Goal: Contribute content

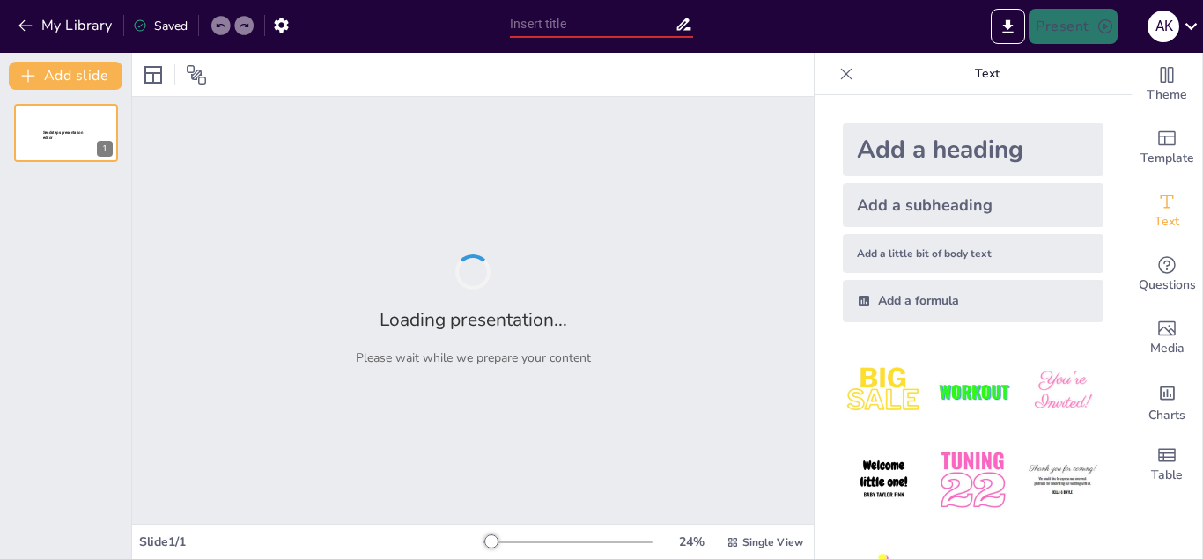
type input "New Sendsteps"
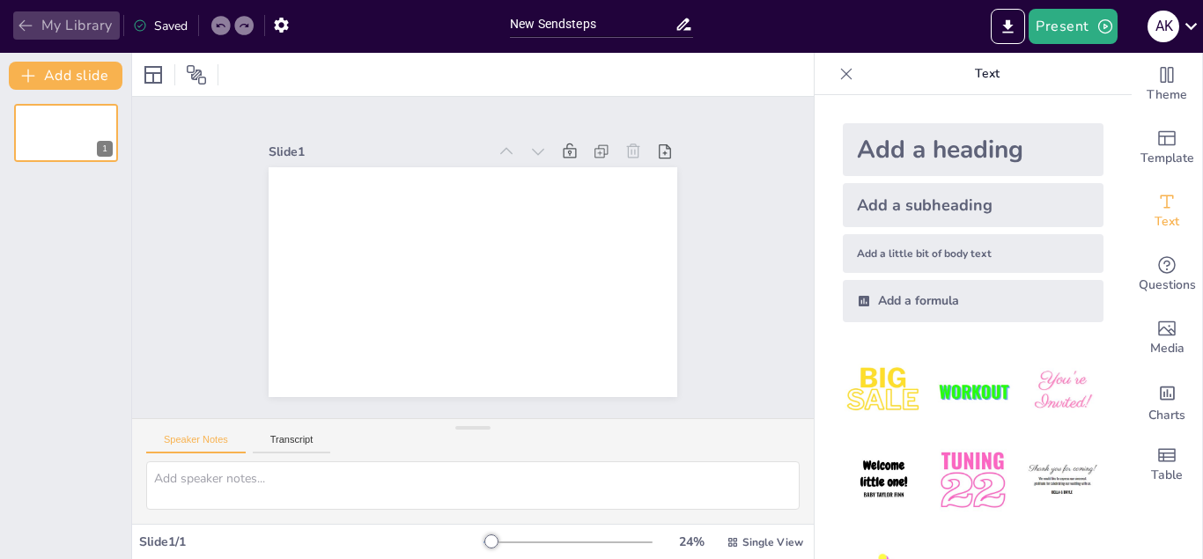
click at [31, 32] on icon "button" at bounding box center [26, 26] width 18 height 18
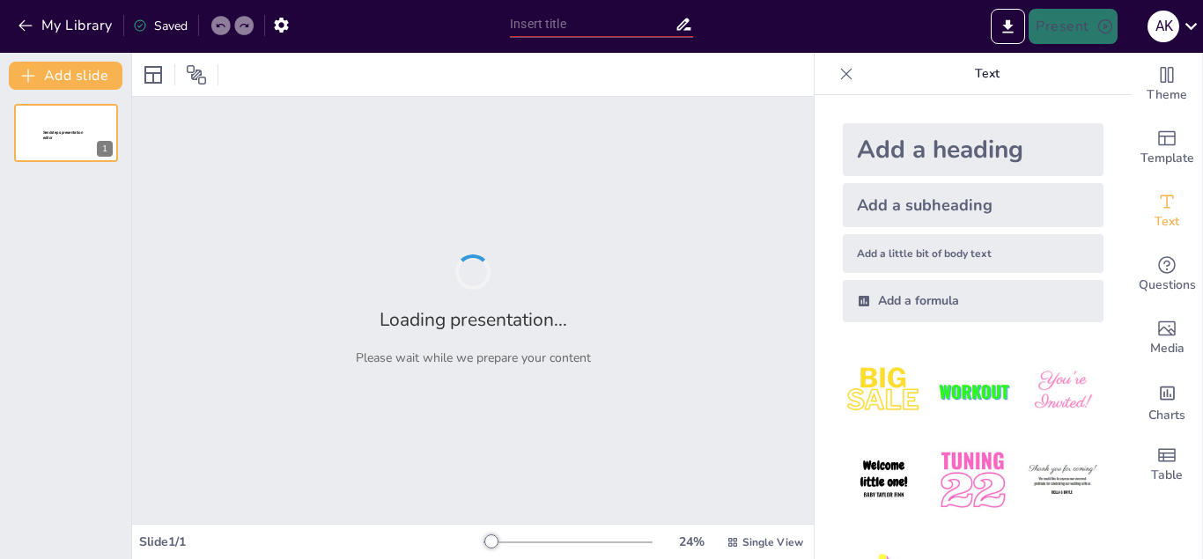
type input "Persamaan Hiperbola: Bentuk Umum dan Contoh"
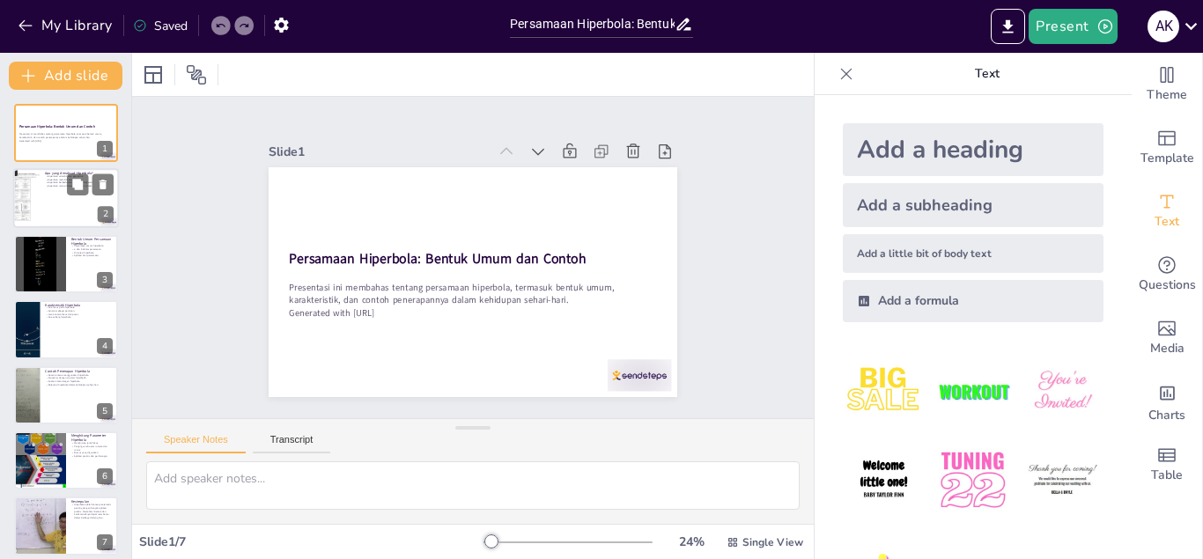
click at [84, 208] on div at bounding box center [66, 199] width 106 height 60
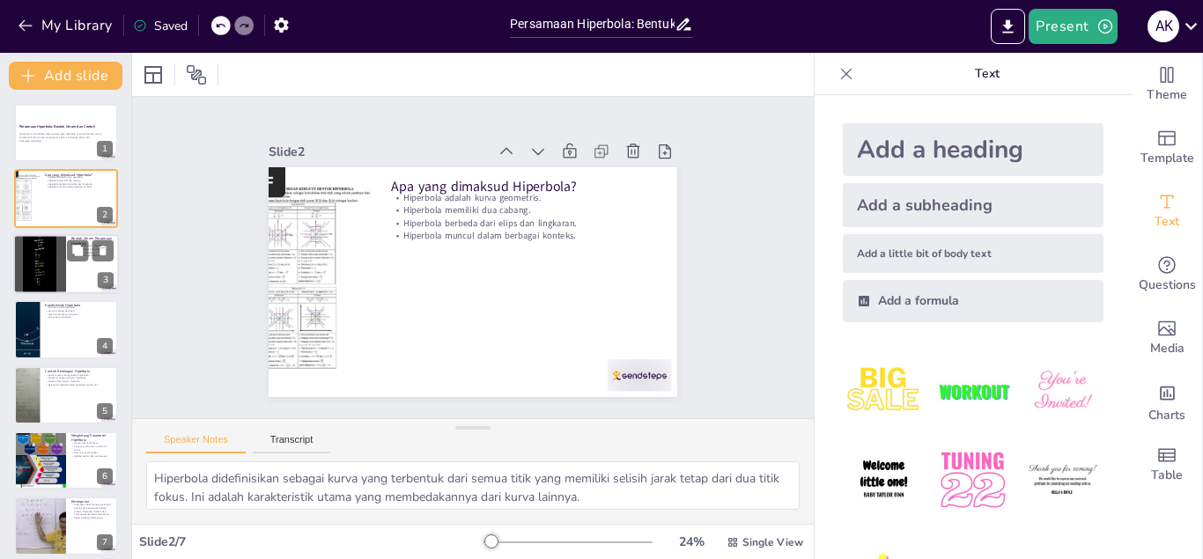
click at [82, 265] on div at bounding box center [66, 264] width 106 height 60
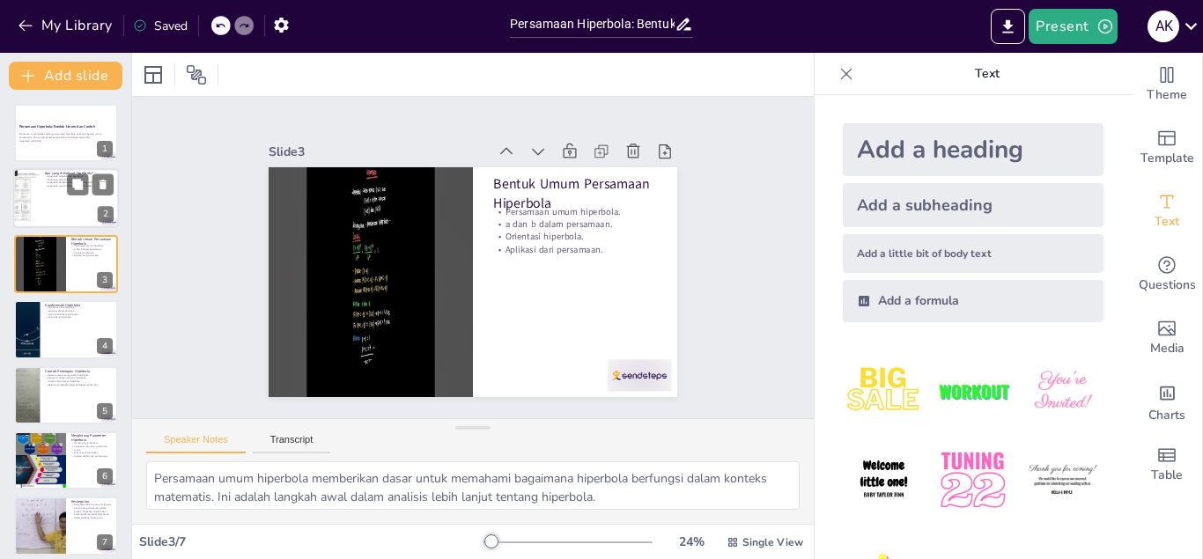
click at [66, 213] on div at bounding box center [66, 199] width 106 height 60
type textarea "Hiperbola didefinisikan sebagai kurva yang terbentuk dari semua titik yang memi…"
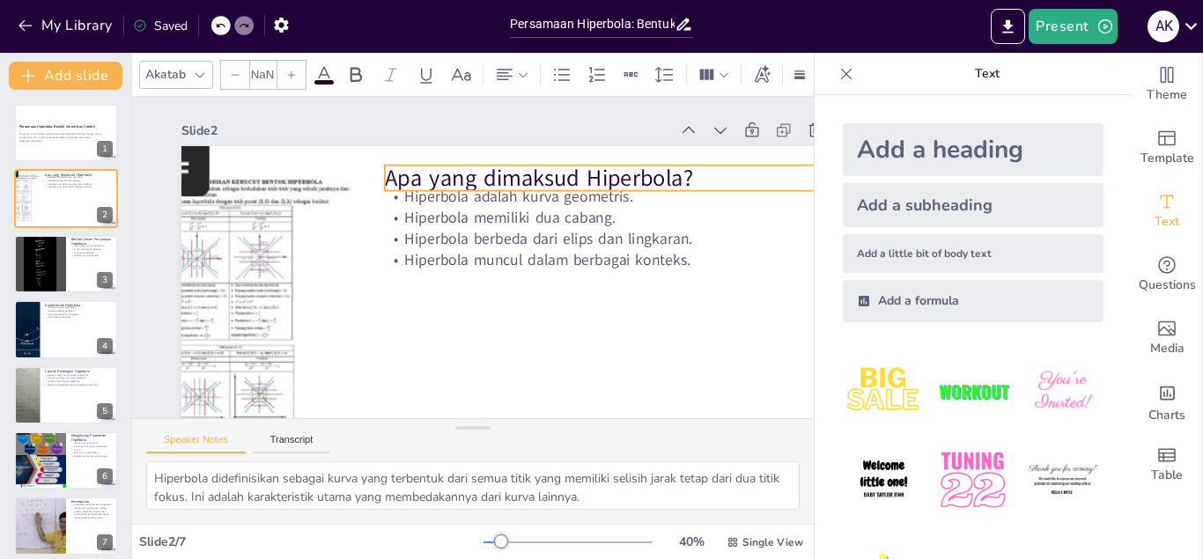
type input "48"
click at [662, 181] on p "Apa yang dimaksud Hiperbola?" at bounding box center [605, 178] width 440 height 32
click at [687, 181] on p "Apa yang dimaksud Hiperbola?" at bounding box center [605, 178] width 440 height 32
click at [687, 181] on p "Apa yang dimaksud Hiperbola?" at bounding box center [612, 192] width 441 height 78
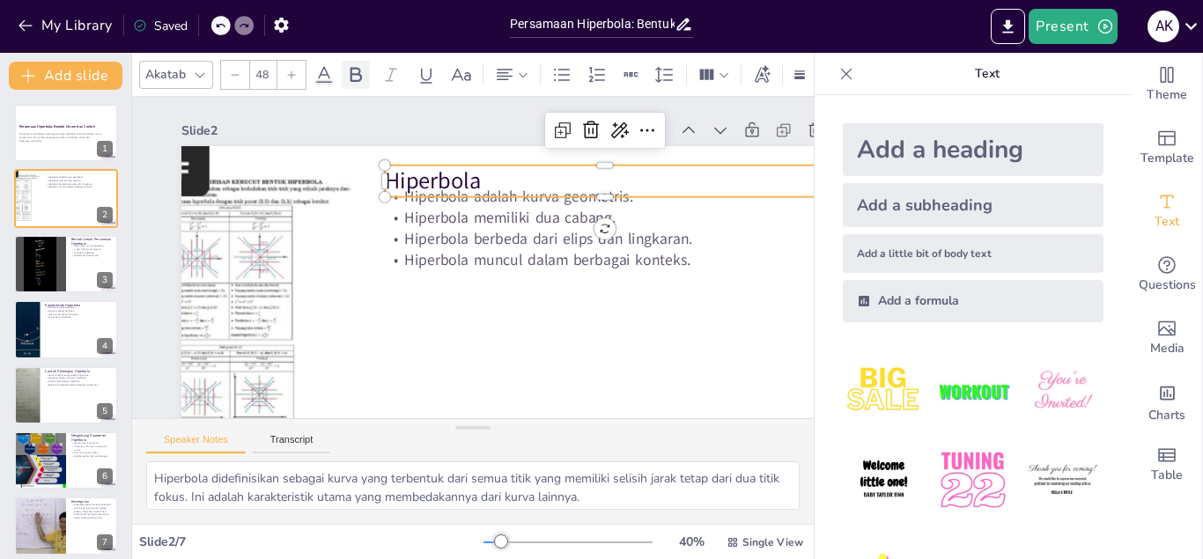
click at [356, 77] on icon at bounding box center [355, 74] width 21 height 21
click at [490, 174] on p "Hiperbola" at bounding box center [605, 182] width 440 height 32
click at [355, 84] on icon at bounding box center [355, 74] width 21 height 21
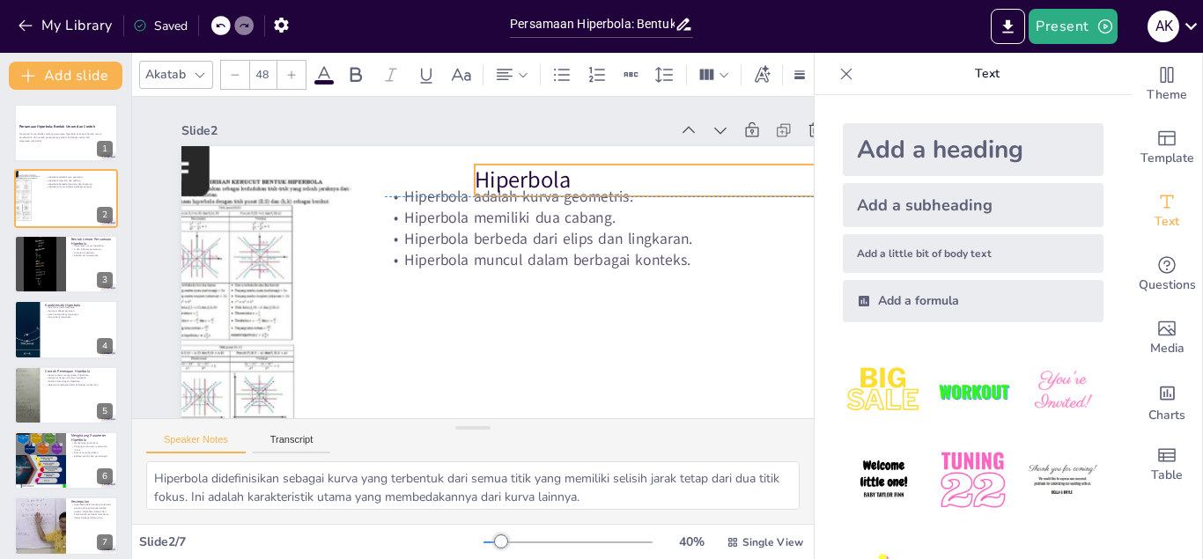
drag, startPoint x: 393, startPoint y: 178, endPoint x: 485, endPoint y: 180, distance: 92.5
click at [485, 180] on p "Hiperbola" at bounding box center [701, 205] width 441 height 78
drag, startPoint x: 485, startPoint y: 180, endPoint x: 471, endPoint y: 182, distance: 14.3
click at [471, 182] on p "Hiperbola" at bounding box center [683, 181] width 440 height 32
click at [351, 71] on icon at bounding box center [356, 74] width 11 height 15
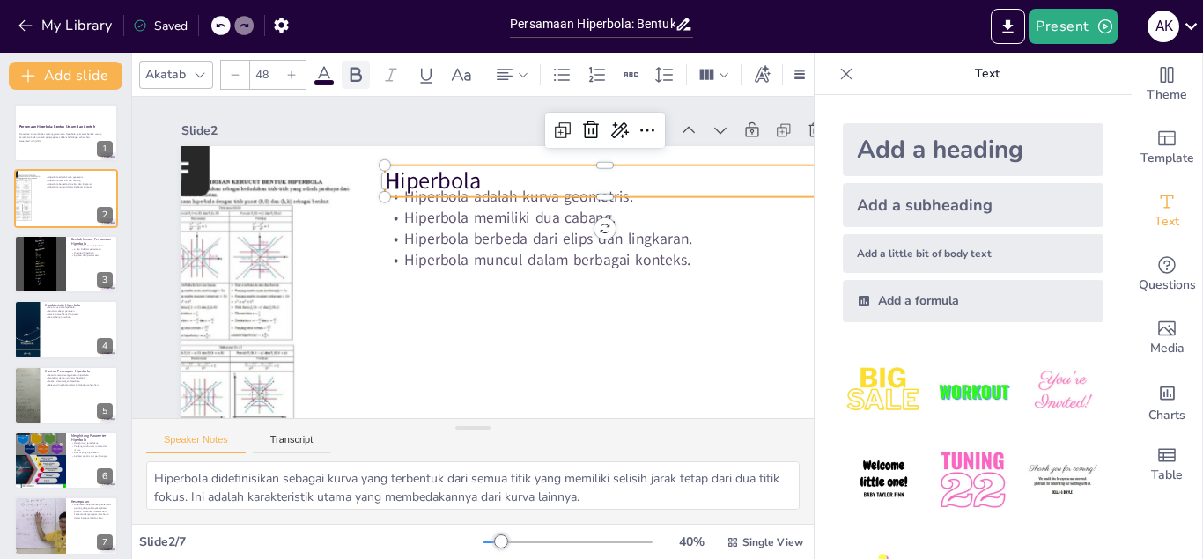
click at [351, 71] on icon at bounding box center [356, 74] width 11 height 15
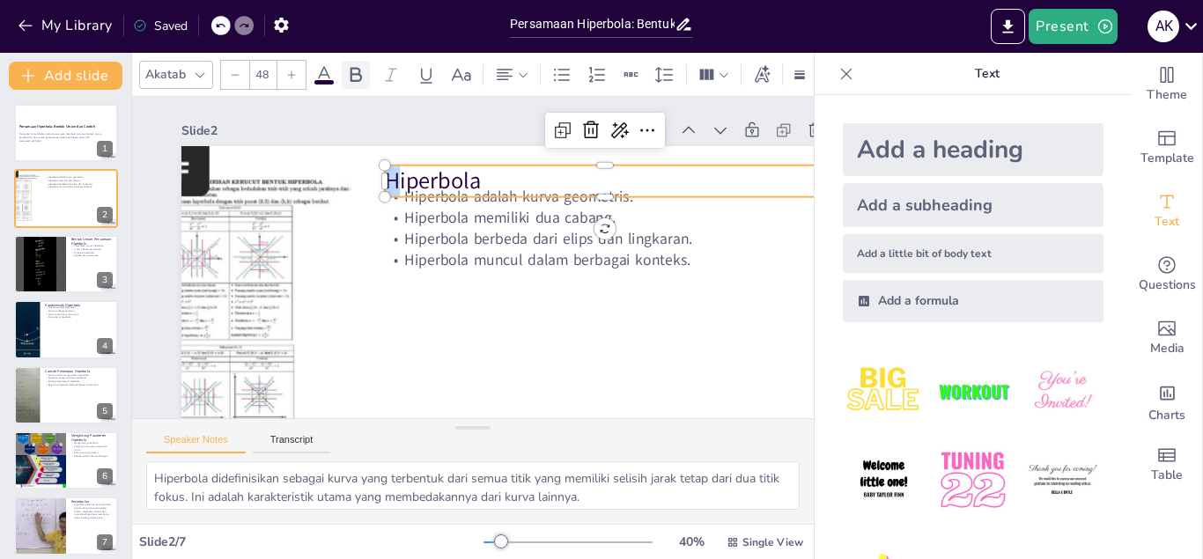
click at [351, 71] on icon at bounding box center [356, 74] width 11 height 15
click at [97, 272] on div at bounding box center [66, 264] width 106 height 60
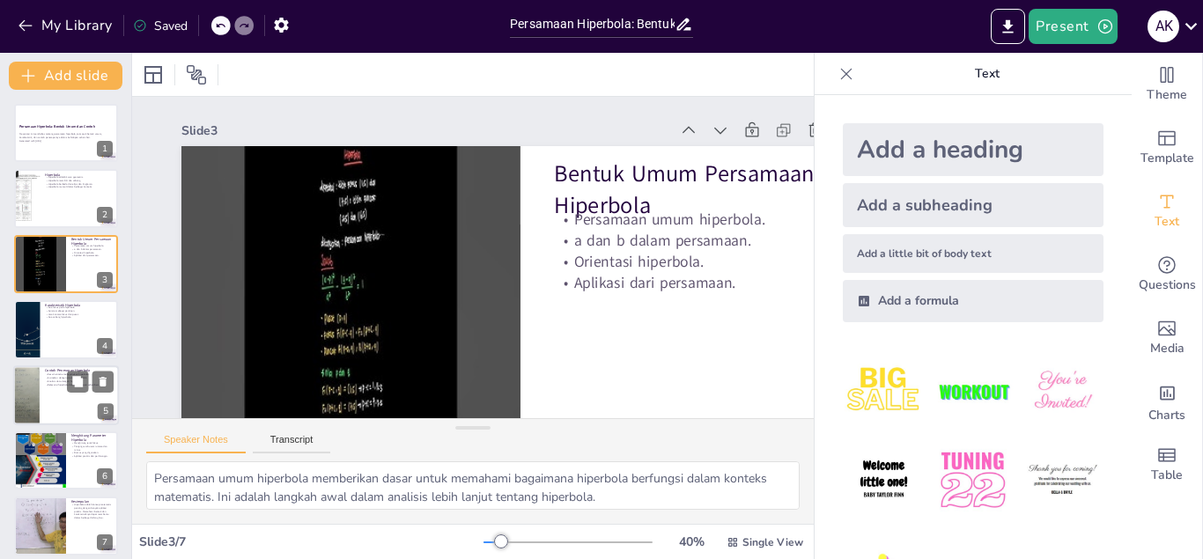
click at [56, 386] on p "Relevansi hiperbola dalam kehidupan sehari-hari." at bounding box center [79, 385] width 69 height 4
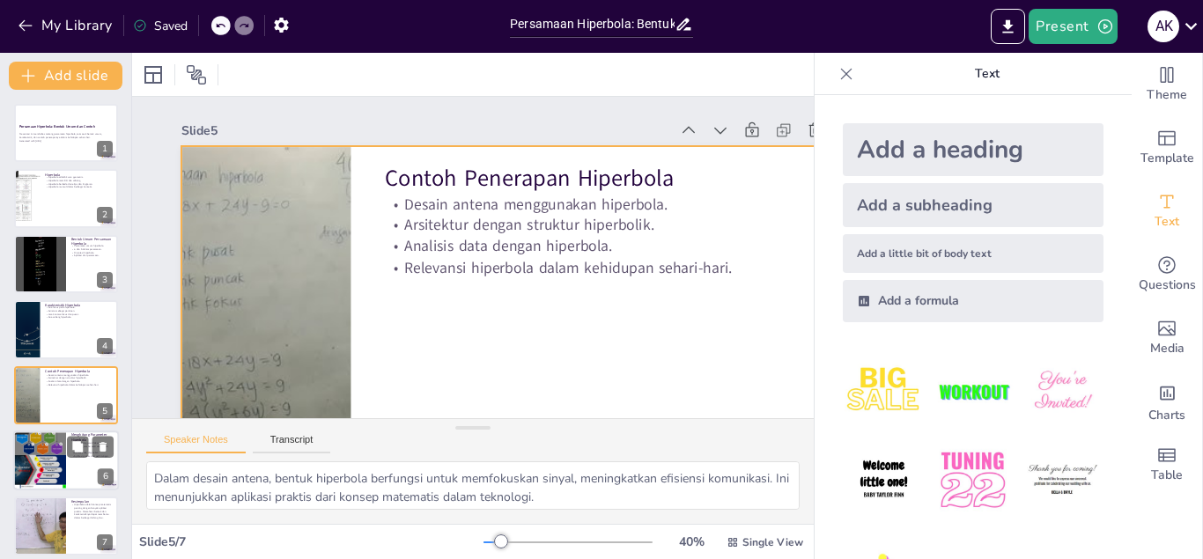
scroll to position [11, 0]
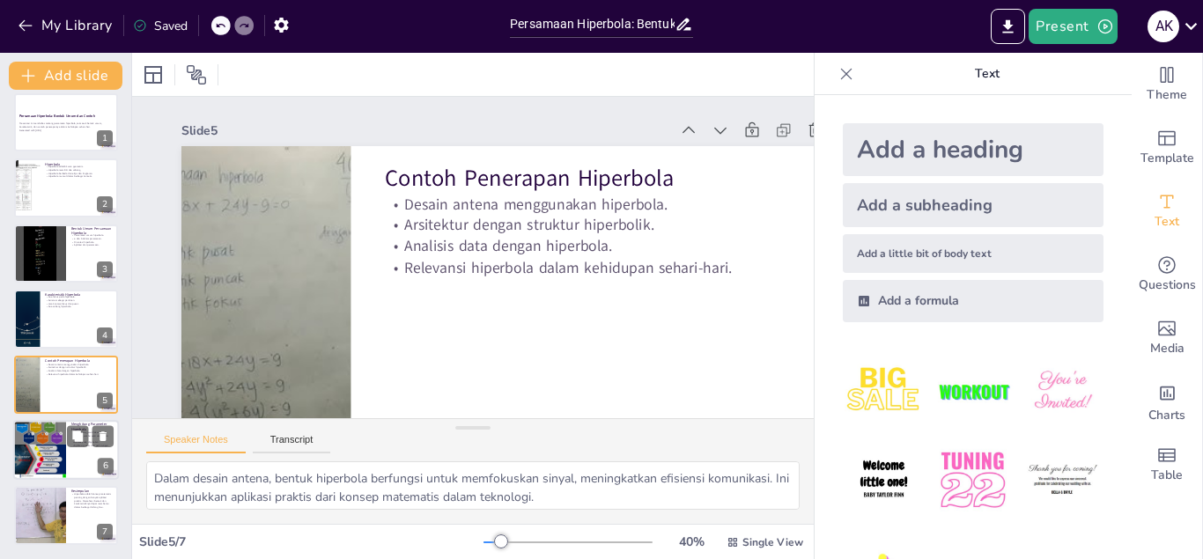
click at [58, 444] on div at bounding box center [39, 450] width 53 height 70
type textarea "Menghitung jarak fokus adalah langkah penting dalam analisis hiperbola, yang me…"
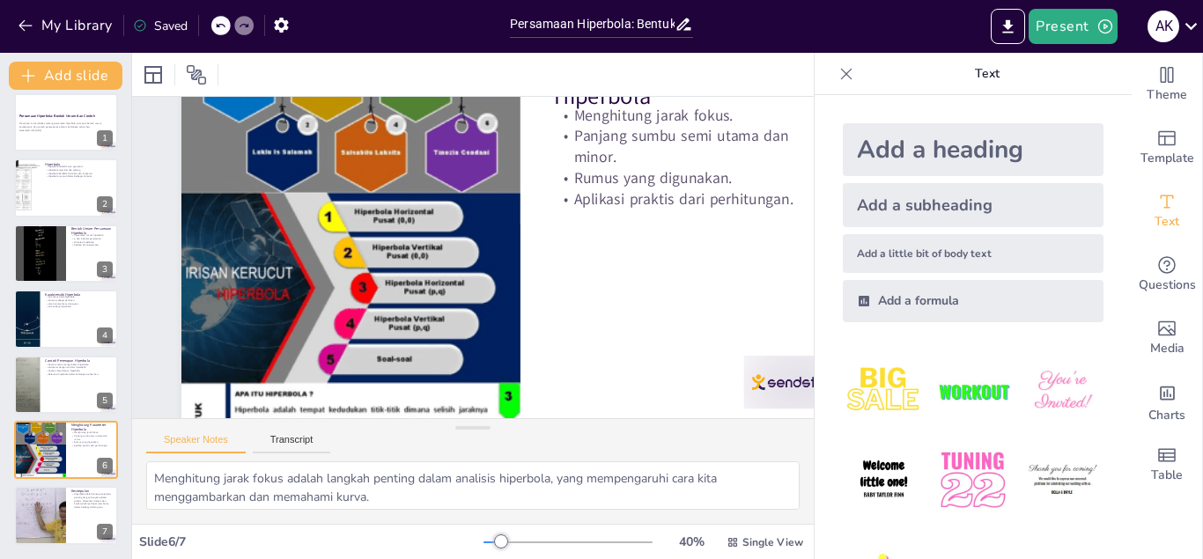
scroll to position [109, 0]
